Goal: Information Seeking & Learning: Learn about a topic

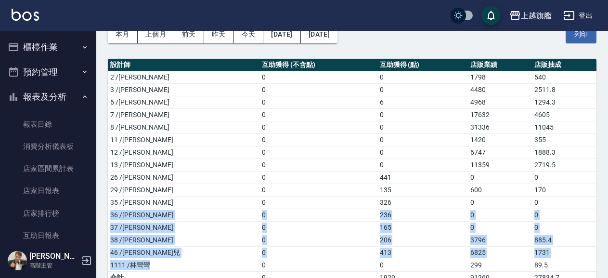
scroll to position [165, 0]
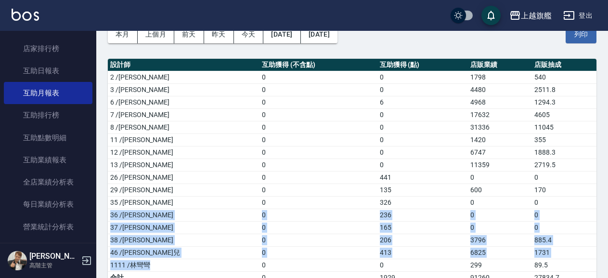
click at [184, 225] on td "37 /林智慧" at bounding box center [184, 227] width 152 height 13
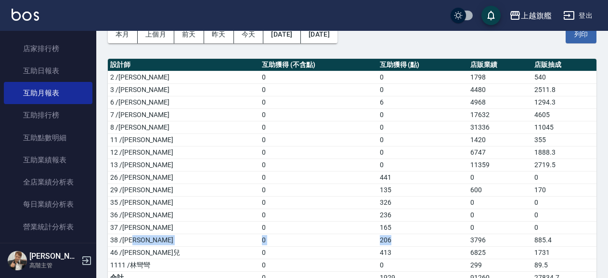
drag, startPoint x: 203, startPoint y: 242, endPoint x: 365, endPoint y: 234, distance: 161.9
click at [365, 234] on tr "38 /邱靖婷 0 206 3796 885.4" at bounding box center [352, 239] width 488 height 13
drag, startPoint x: 334, startPoint y: 253, endPoint x: 363, endPoint y: 253, distance: 29.4
click at [363, 253] on tr "46 /瑜兒 0 413 6825 1731" at bounding box center [352, 252] width 488 height 13
click at [140, 240] on td "38 /邱靖婷" at bounding box center [184, 239] width 152 height 13
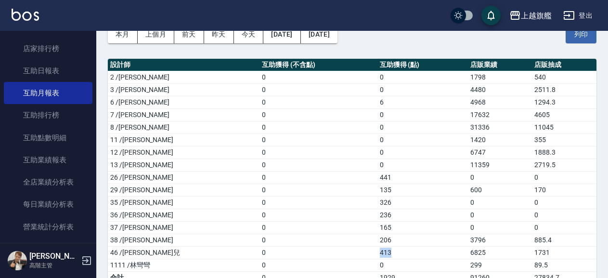
drag, startPoint x: 344, startPoint y: 252, endPoint x: 371, endPoint y: 255, distance: 26.6
click at [371, 255] on tr "46 /瑜兒 0 413 6825 1731" at bounding box center [352, 252] width 488 height 13
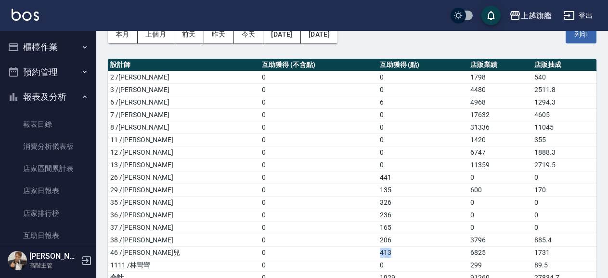
scroll to position [0, 0]
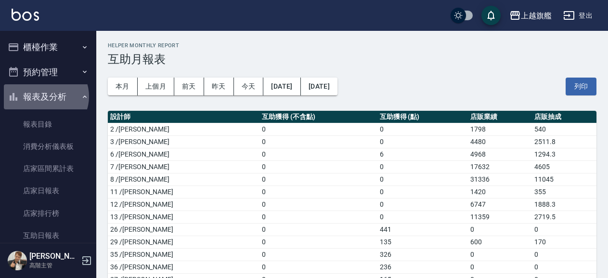
click at [46, 96] on button "報表及分析" at bounding box center [48, 96] width 89 height 25
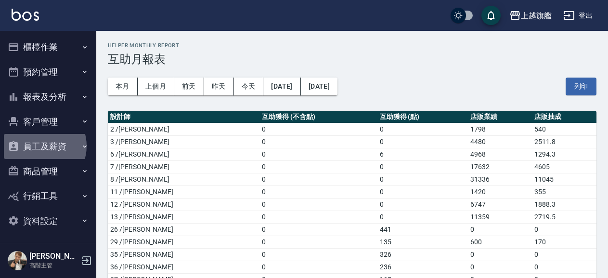
click at [39, 146] on button "員工及薪資" at bounding box center [48, 146] width 89 height 25
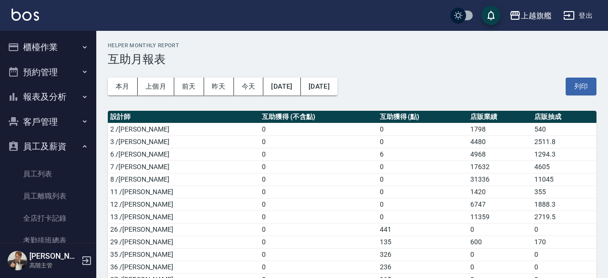
click at [43, 148] on button "員工及薪資" at bounding box center [48, 146] width 89 height 25
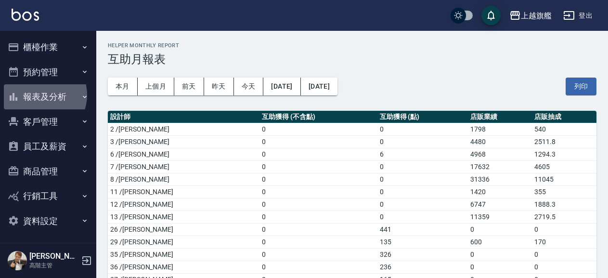
click at [40, 95] on button "報表及分析" at bounding box center [48, 96] width 89 height 25
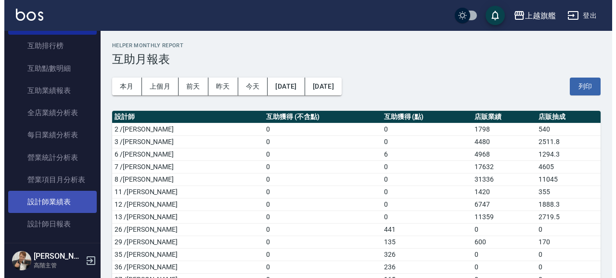
scroll to position [274, 0]
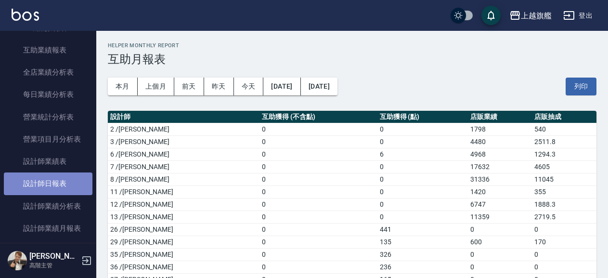
click at [61, 194] on link "設計師日報表" at bounding box center [48, 183] width 89 height 22
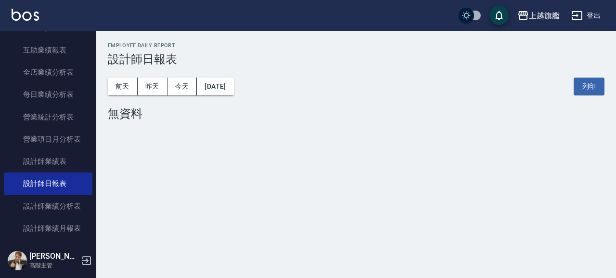
click at [226, 86] on button "[DATE]" at bounding box center [215, 86] width 37 height 18
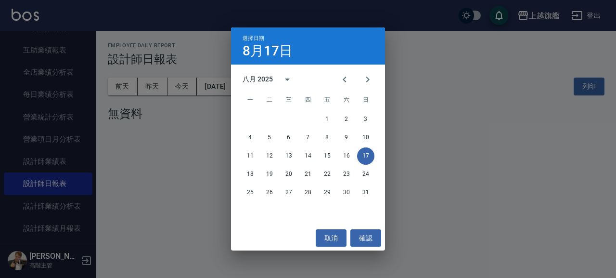
click at [259, 76] on div "八月 2025" at bounding box center [258, 79] width 30 height 10
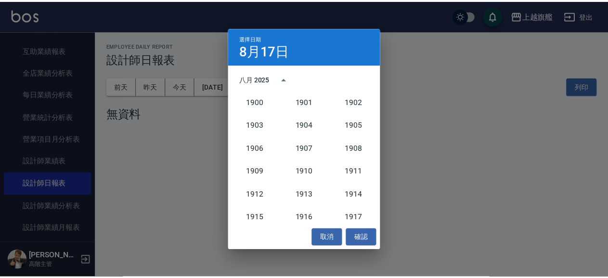
scroll to position [891, 0]
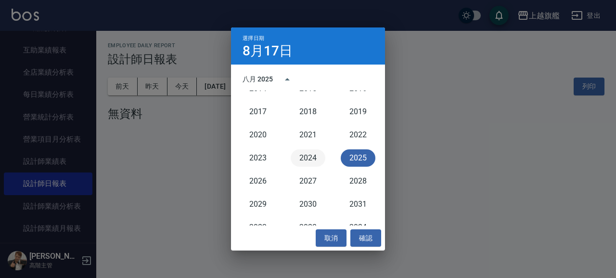
click at [316, 158] on button "2024" at bounding box center [308, 157] width 35 height 17
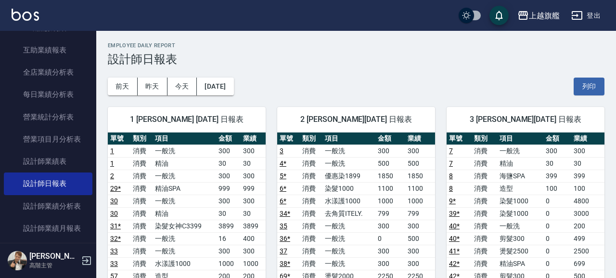
click at [234, 84] on div "前天 昨天 今天 2024/08/17" at bounding box center [171, 86] width 126 height 18
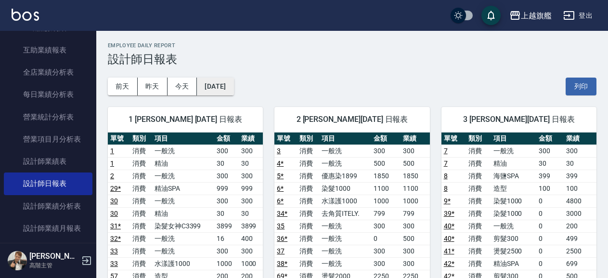
click at [208, 81] on button "[DATE]" at bounding box center [215, 86] width 37 height 18
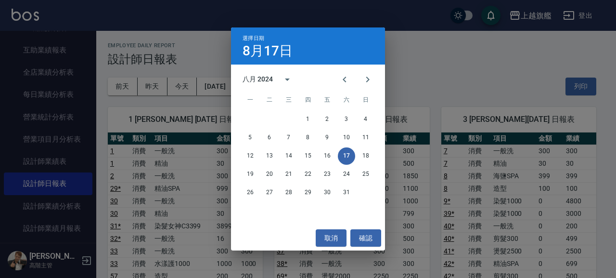
drag, startPoint x: 342, startPoint y: 77, endPoint x: 331, endPoint y: 82, distance: 12.1
click at [337, 77] on button "Previous month" at bounding box center [344, 79] width 23 height 23
click at [290, 191] on button "31" at bounding box center [288, 192] width 17 height 17
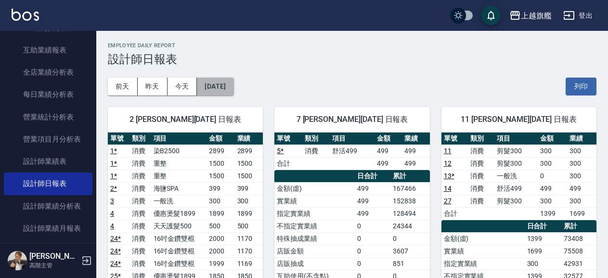
click at [221, 89] on button "[DATE]" at bounding box center [215, 86] width 37 height 18
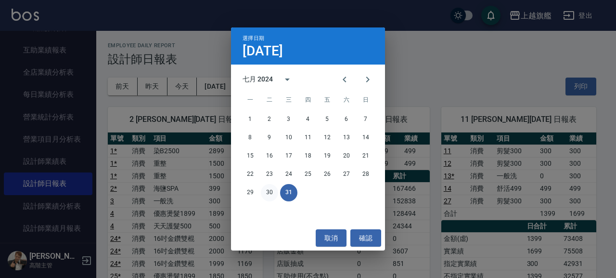
click at [268, 192] on button "30" at bounding box center [269, 192] width 17 height 17
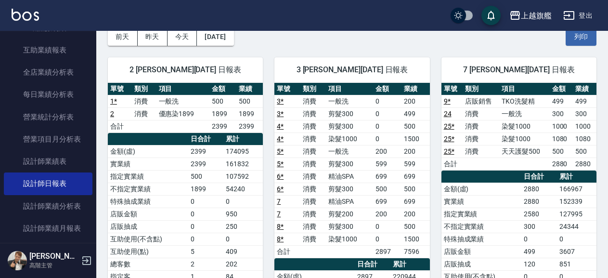
scroll to position [156, 0]
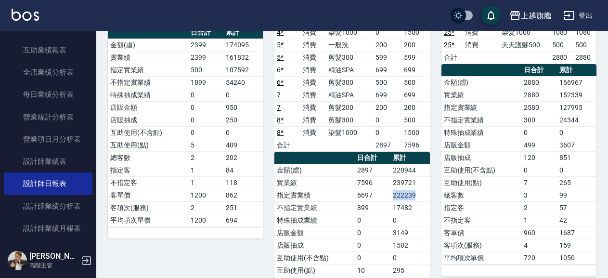
drag, startPoint x: 392, startPoint y: 197, endPoint x: 415, endPoint y: 199, distance: 23.1
click at [415, 199] on td "222239" at bounding box center [409, 195] width 39 height 13
copy td "222239"
drag, startPoint x: 389, startPoint y: 207, endPoint x: 414, endPoint y: 209, distance: 25.6
click at [414, 209] on tr "不指定實業績 899 17482" at bounding box center [351, 207] width 155 height 13
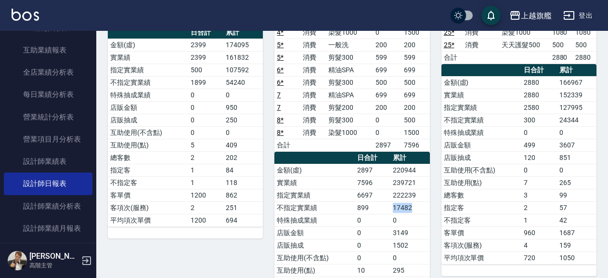
copy tr "17482"
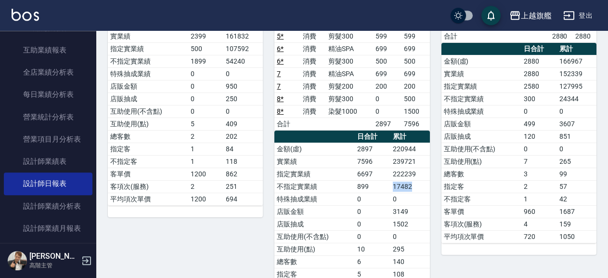
scroll to position [208, 0]
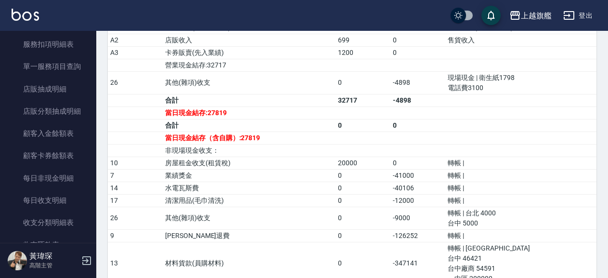
scroll to position [768, 0]
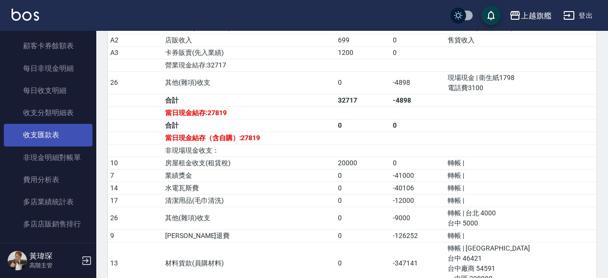
click at [53, 146] on link "收支匯款表" at bounding box center [48, 135] width 89 height 22
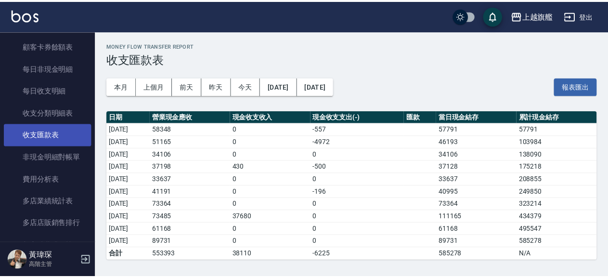
scroll to position [823, 0]
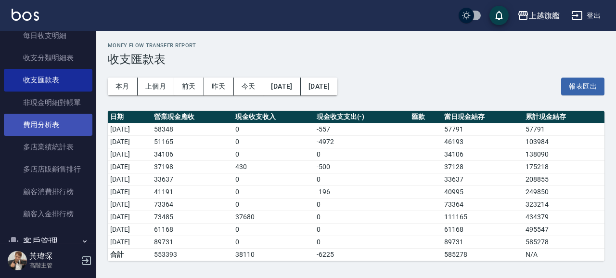
click at [50, 136] on link "費用分析表" at bounding box center [48, 125] width 89 height 22
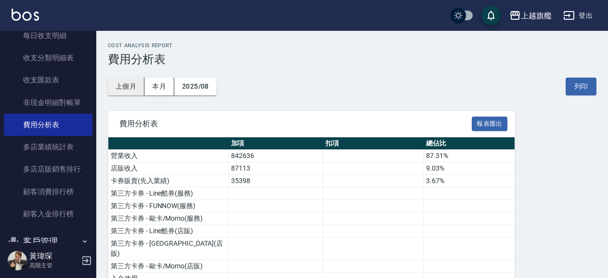
click at [131, 83] on button "上個月" at bounding box center [126, 86] width 37 height 18
click at [499, 120] on button "報表匯出" at bounding box center [490, 123] width 36 height 15
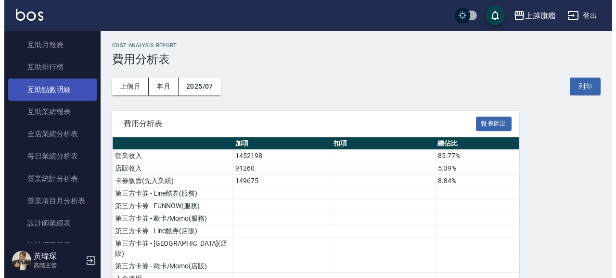
scroll to position [165, 0]
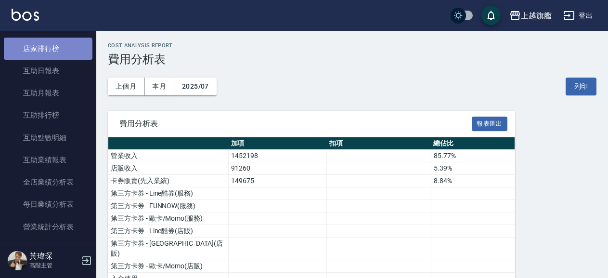
click at [47, 54] on link "店家排行榜" at bounding box center [48, 49] width 89 height 22
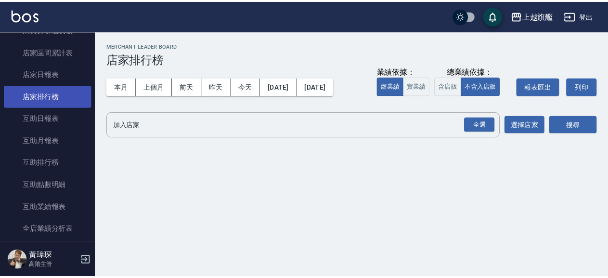
scroll to position [110, 0]
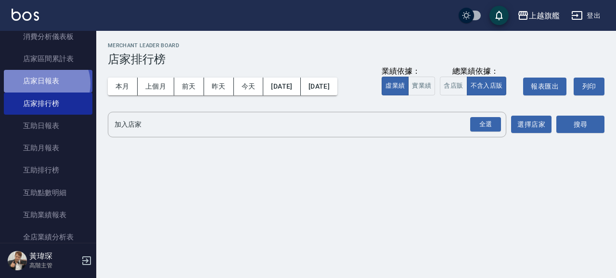
click at [46, 83] on link "店家日報表" at bounding box center [48, 81] width 89 height 22
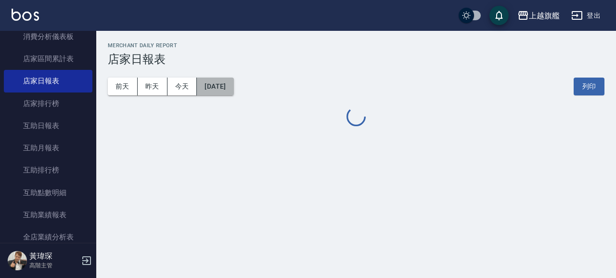
click at [224, 89] on button "[DATE]" at bounding box center [215, 86] width 37 height 18
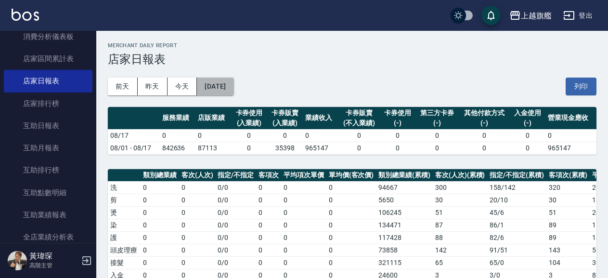
click at [227, 90] on button "[DATE]" at bounding box center [215, 86] width 37 height 18
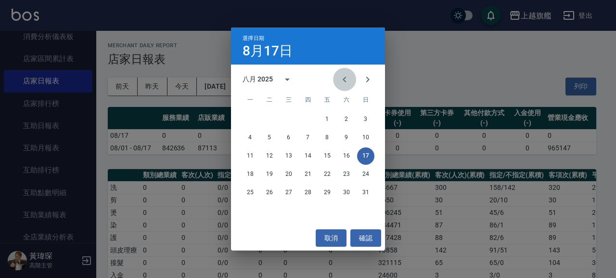
click at [345, 77] on icon "Previous month" at bounding box center [344, 80] width 3 height 6
click at [305, 187] on button "31" at bounding box center [307, 192] width 17 height 17
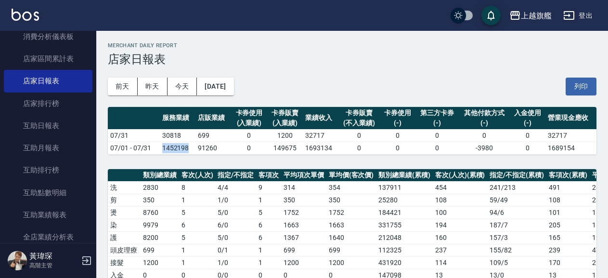
drag, startPoint x: 159, startPoint y: 145, endPoint x: 189, endPoint y: 148, distance: 29.5
click at [189, 148] on tr "07/01 - 07/31 1452198 91260 0 149675 1693134 0 0 0 -3980 0 1689154" at bounding box center [352, 147] width 488 height 13
copy tr "1452198"
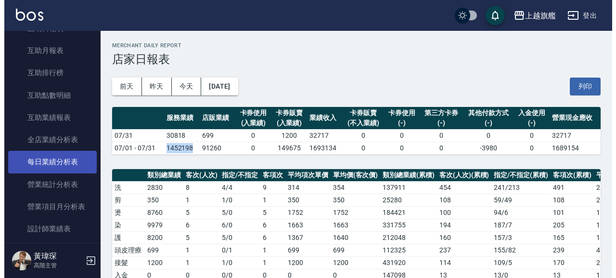
scroll to position [274, 0]
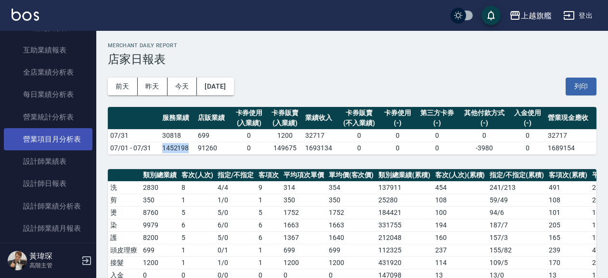
click at [64, 140] on link "營業項目月分析表" at bounding box center [48, 139] width 89 height 22
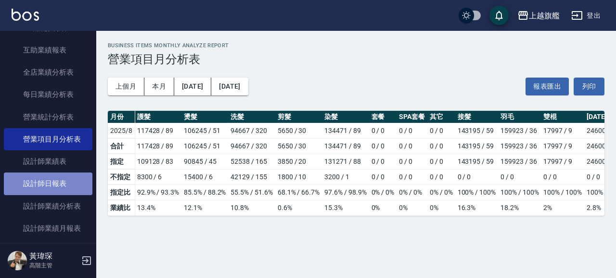
click at [57, 194] on link "設計師日報表" at bounding box center [48, 183] width 89 height 22
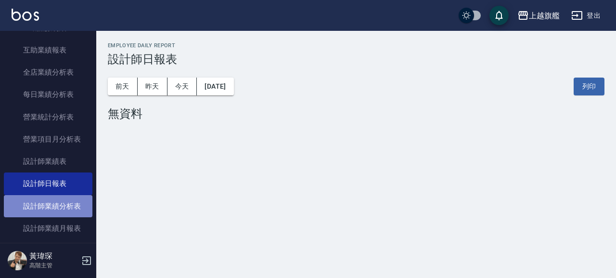
click at [57, 210] on link "設計師業績分析表" at bounding box center [48, 206] width 89 height 22
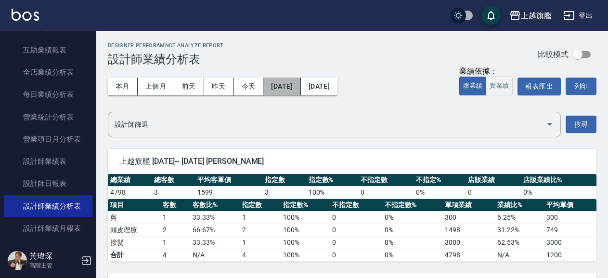
click at [295, 91] on button "[DATE]" at bounding box center [281, 86] width 37 height 18
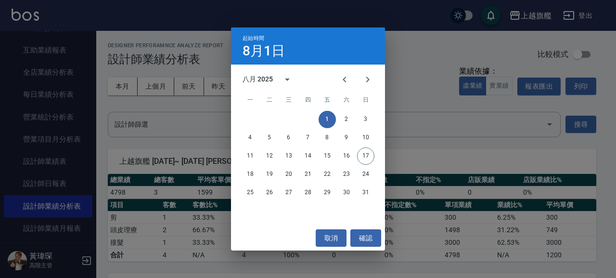
click at [252, 76] on div "八月 2025" at bounding box center [258, 79] width 30 height 10
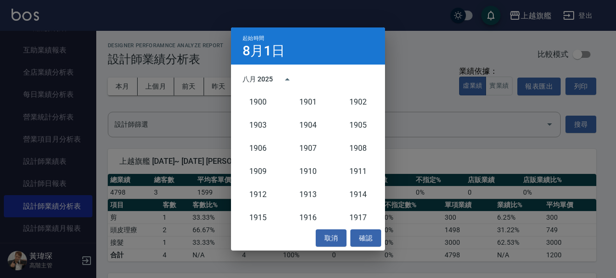
scroll to position [891, 0]
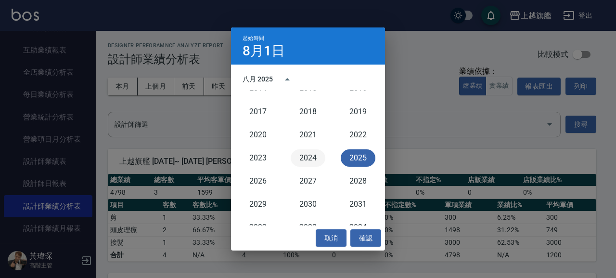
click at [302, 162] on button "2024" at bounding box center [308, 157] width 35 height 17
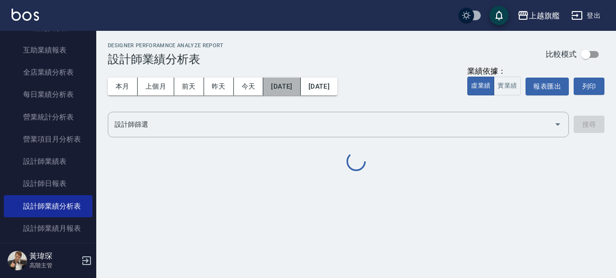
click at [299, 83] on button "[DATE]" at bounding box center [281, 86] width 37 height 18
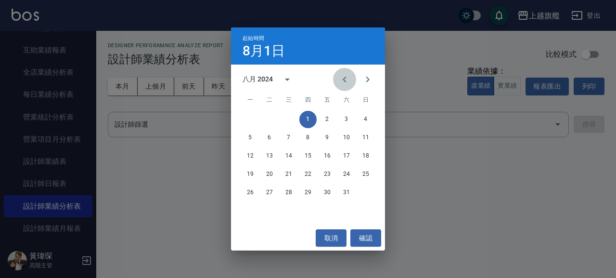
click at [336, 81] on button "Previous month" at bounding box center [344, 79] width 23 height 23
click at [243, 115] on button "1" at bounding box center [250, 119] width 17 height 17
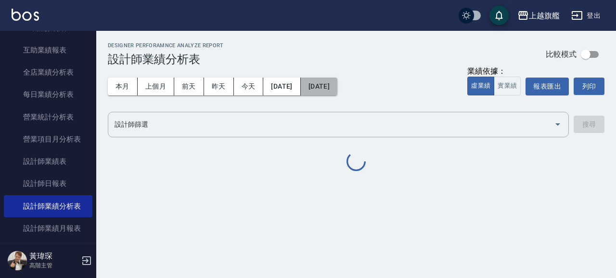
click at [337, 84] on button "[DATE]" at bounding box center [319, 86] width 37 height 18
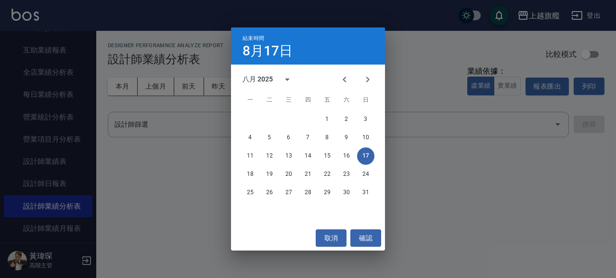
click at [272, 76] on div "八月 2025" at bounding box center [258, 79] width 30 height 10
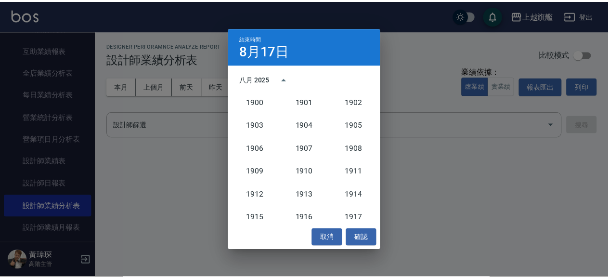
scroll to position [891, 0]
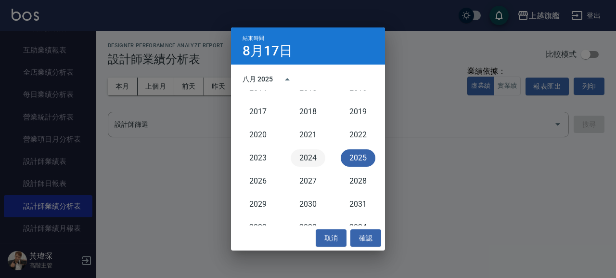
click at [305, 156] on button "2024" at bounding box center [308, 157] width 35 height 17
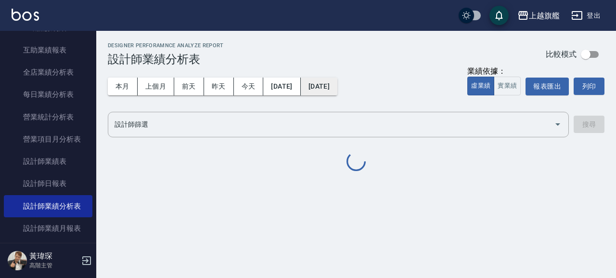
click at [337, 83] on button "[DATE]" at bounding box center [319, 86] width 37 height 18
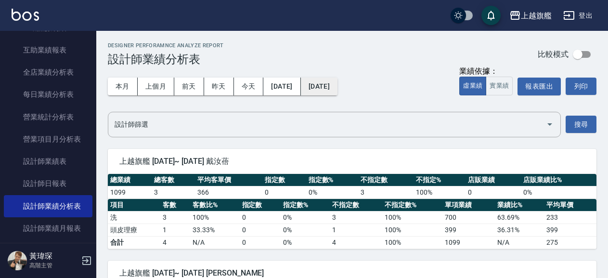
click at [337, 86] on button "[DATE]" at bounding box center [319, 86] width 37 height 18
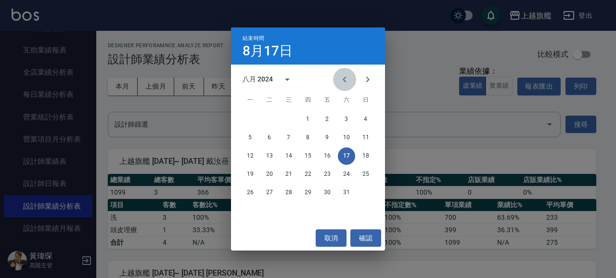
click at [348, 78] on icon "Previous month" at bounding box center [345, 80] width 12 height 12
click at [287, 191] on button "31" at bounding box center [288, 192] width 17 height 17
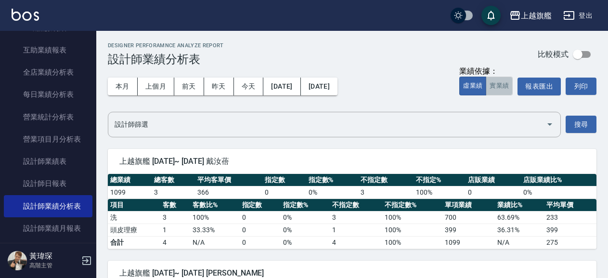
click at [500, 84] on button "實業績" at bounding box center [499, 86] width 27 height 19
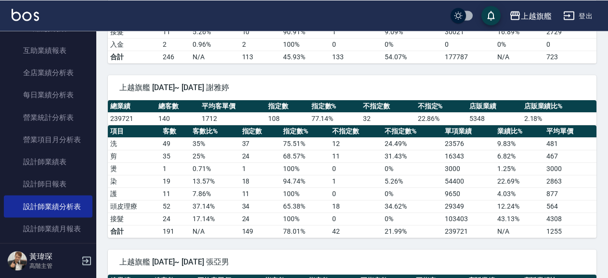
scroll to position [572, 0]
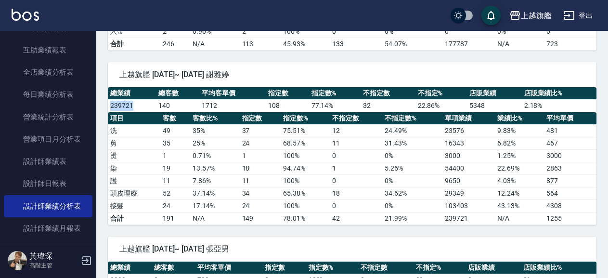
drag, startPoint x: 135, startPoint y: 109, endPoint x: 109, endPoint y: 108, distance: 26.5
click at [109, 108] on td "239721" at bounding box center [132, 105] width 48 height 13
copy td "239721"
drag, startPoint x: 432, startPoint y: 156, endPoint x: 466, endPoint y: 159, distance: 34.8
click at [466, 159] on tr "燙 1 0.71 % 1 100 % 0 0 % 3000 1.25 % 3000" at bounding box center [352, 155] width 488 height 13
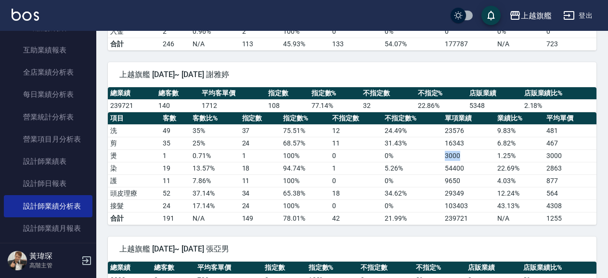
copy tr "3000"
drag, startPoint x: 436, startPoint y: 168, endPoint x: 467, endPoint y: 170, distance: 30.9
click at [467, 170] on tr "染 19 13.57 % 18 94.74 % 1 5.26 % 54400 22.69 % 2863" at bounding box center [352, 168] width 488 height 13
copy tr "54400"
drag, startPoint x: 430, startPoint y: 181, endPoint x: 474, endPoint y: 181, distance: 43.8
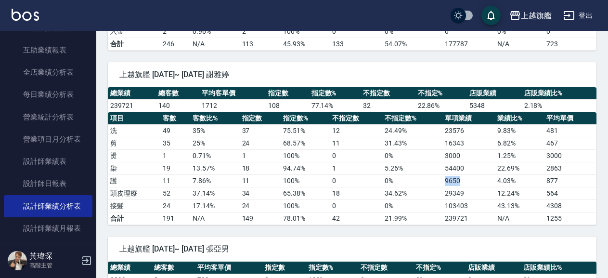
click at [474, 181] on tr "護 11 7.86 % 11 100 % 0 0 % 9650 4.03 % 877" at bounding box center [352, 180] width 488 height 13
copy tr "9650"
drag, startPoint x: 440, startPoint y: 193, endPoint x: 472, endPoint y: 195, distance: 31.4
click at [472, 195] on tr "頭皮理療 52 37.14 % 34 65.38 % 18 34.62 % 29349 12.24 % 564" at bounding box center [352, 193] width 488 height 13
copy tr "29349"
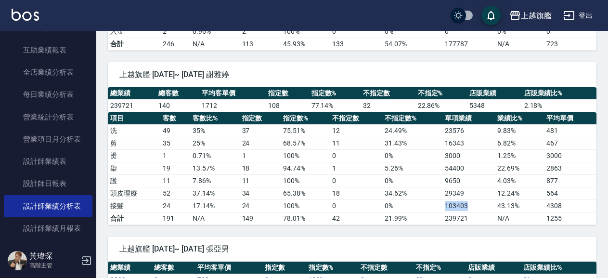
drag, startPoint x: 446, startPoint y: 205, endPoint x: 470, endPoint y: 204, distance: 24.1
click at [470, 204] on tr "接髮 24 17.14 % 24 100 % 0 0 % 103403 43.13 % 4308" at bounding box center [352, 205] width 488 height 13
copy tr "103403"
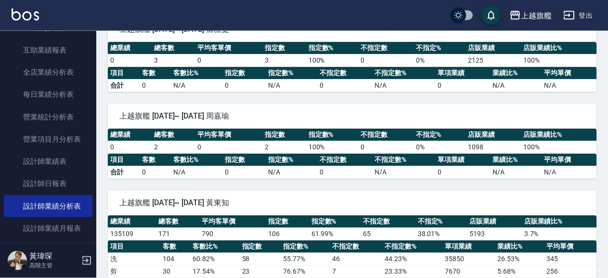
scroll to position [2158, 0]
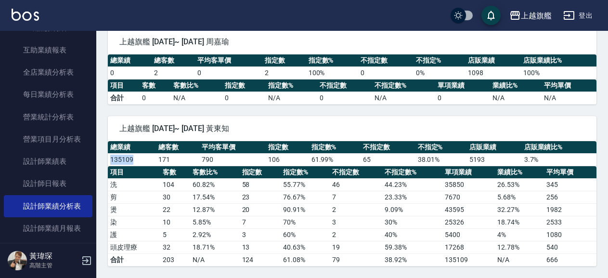
drag, startPoint x: 135, startPoint y: 156, endPoint x: 112, endPoint y: 161, distance: 23.5
click at [112, 161] on td "135109" at bounding box center [132, 159] width 48 height 13
copy td "135109"
drag, startPoint x: 458, startPoint y: 212, endPoint x: 463, endPoint y: 212, distance: 5.3
click at [463, 212] on tr "燙 22 12.87 % 20 90.91 % 2 9.09 % 43595 32.27 % 1982" at bounding box center [352, 209] width 488 height 13
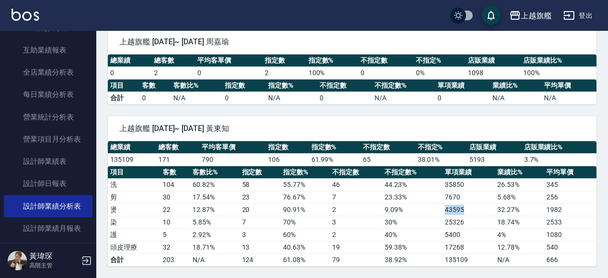
copy tr "43595"
drag, startPoint x: 437, startPoint y: 217, endPoint x: 476, endPoint y: 225, distance: 39.7
click at [476, 225] on tr "染 10 5.85 % 7 70 % 3 30 % 25326 18.74 % 2533" at bounding box center [352, 222] width 488 height 13
copy tr "25326"
drag, startPoint x: 435, startPoint y: 231, endPoint x: 460, endPoint y: 233, distance: 25.5
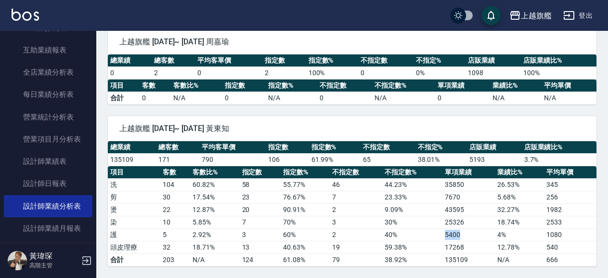
click at [462, 232] on tr "護 5 2.92 % 3 60 % 2 40 % 5400 4 % 1080" at bounding box center [352, 234] width 488 height 13
drag, startPoint x: 451, startPoint y: 249, endPoint x: 466, endPoint y: 252, distance: 14.7
click at [466, 252] on tr "頭皮理療 32 18.71 % 13 40.63 % 19 59.38 % 17268 12.78 % 540" at bounding box center [352, 247] width 488 height 13
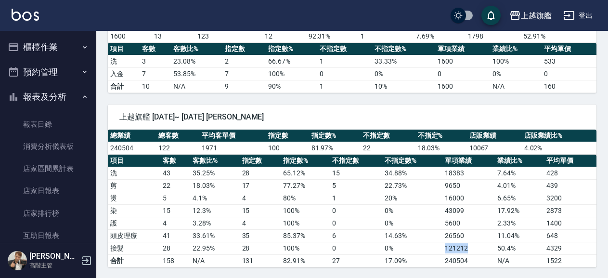
scroll to position [274, 0]
